Goal: Task Accomplishment & Management: Use online tool/utility

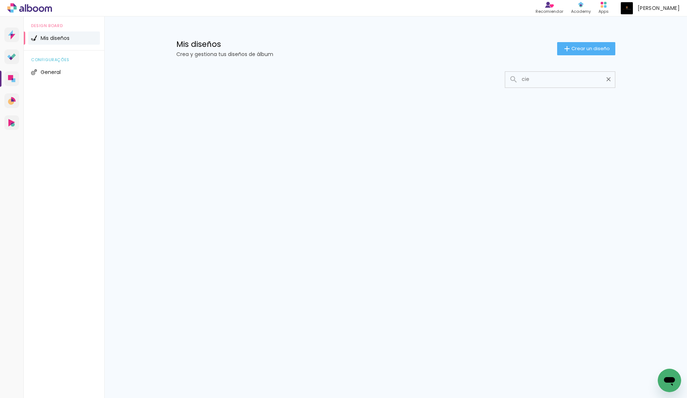
type input "cie"
type paper-input "cie"
drag, startPoint x: 539, startPoint y: 82, endPoint x: 503, endPoint y: 83, distance: 36.3
click at [503, 83] on div at bounding box center [395, 79] width 439 height 16
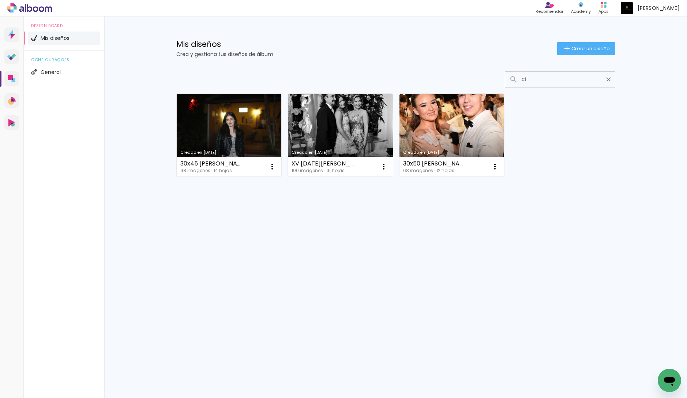
type input "c"
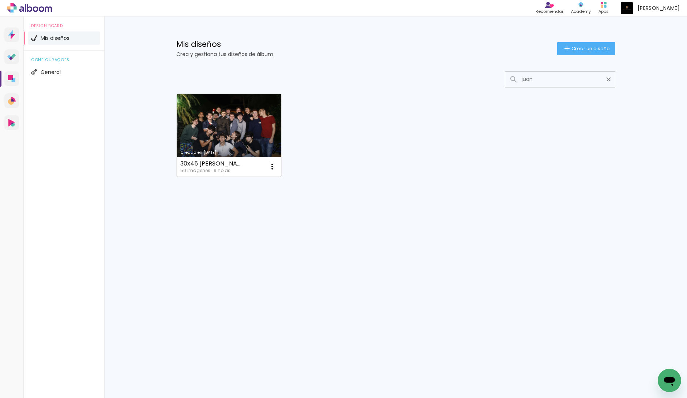
type input "juan"
type paper-input "juan"
click at [271, 124] on link "Creado en 11/9/25" at bounding box center [229, 135] width 105 height 83
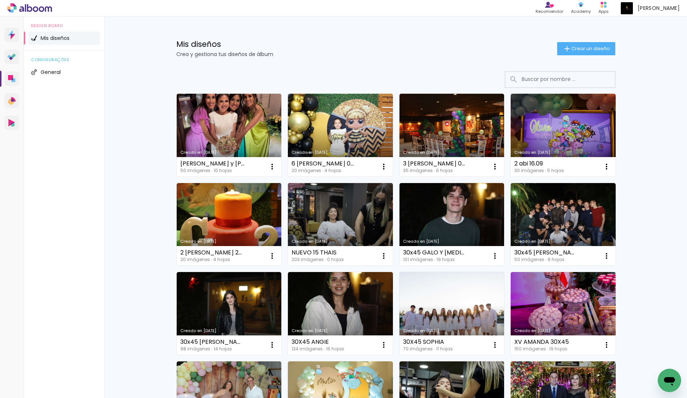
click at [525, 80] on input at bounding box center [570, 79] width 104 height 15
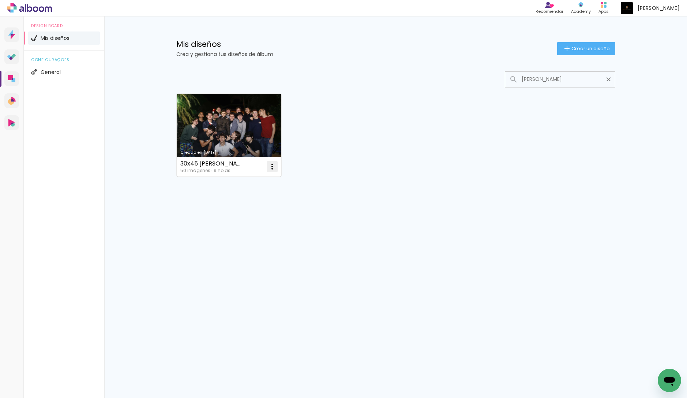
type input "juan"
type paper-input "juan"
click at [274, 166] on iron-icon at bounding box center [272, 166] width 9 height 9
click at [252, 210] on paper-item "Excluir" at bounding box center [243, 214] width 72 height 15
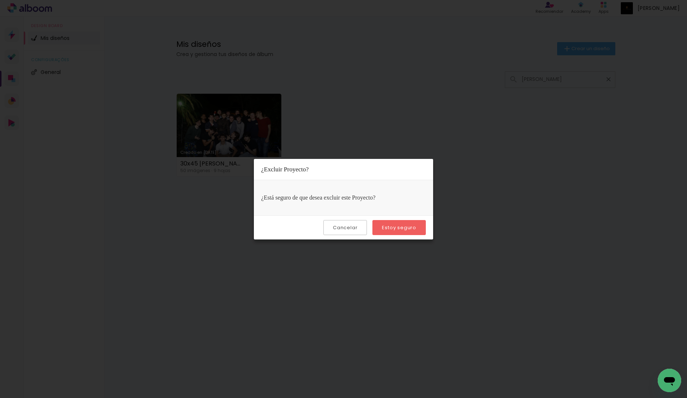
click at [408, 219] on div "Cancelar Estoy seguro" at bounding box center [343, 227] width 179 height 24
click at [407, 222] on paper-button "Estoy seguro" at bounding box center [398, 227] width 53 height 15
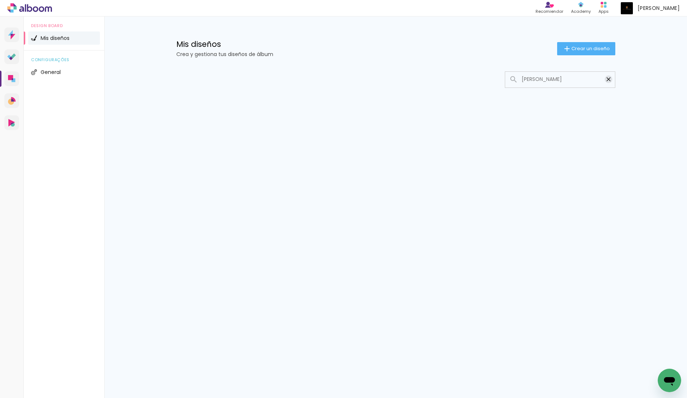
click at [612, 78] on paper-icon-button at bounding box center [608, 79] width 13 height 13
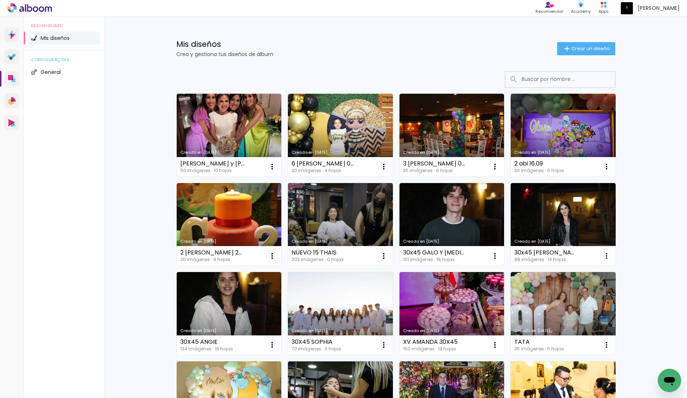
click at [664, 123] on div "Mis diseños Crea y gestiona tus diseños de álbum Crear un diseño Creado en 23/9…" at bounding box center [395, 405] width 583 height 778
click at [558, 82] on input at bounding box center [570, 79] width 104 height 15
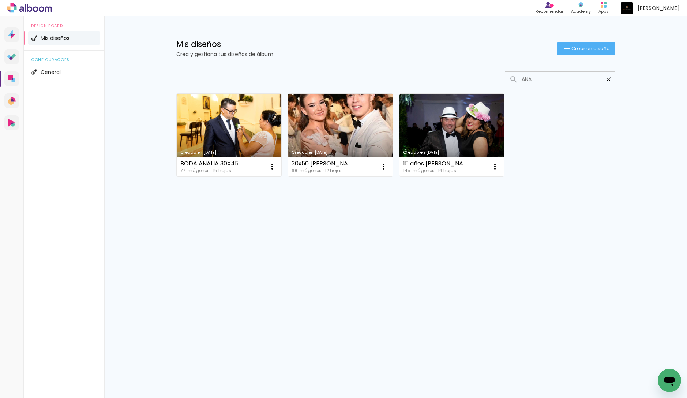
type input "ANA"
type paper-input "ANA"
click at [610, 78] on iron-icon at bounding box center [608, 79] width 7 height 7
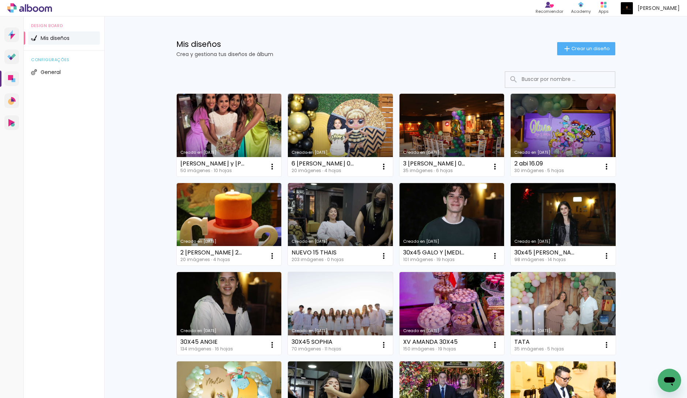
click at [556, 77] on input at bounding box center [570, 79] width 104 height 15
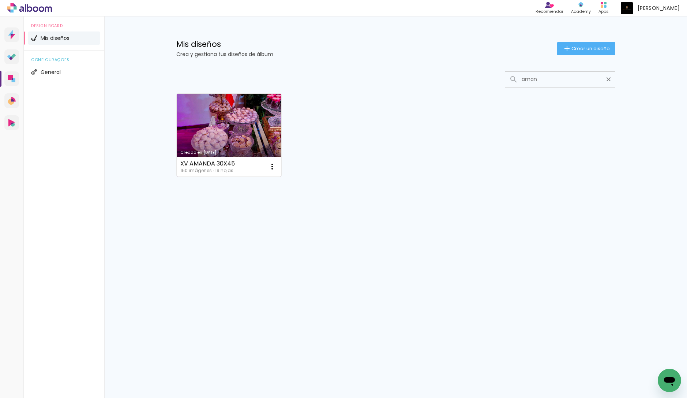
type input "aman"
type paper-input "aman"
click at [250, 127] on link "Creado en [DATE]" at bounding box center [229, 135] width 105 height 83
